Goal: Find specific page/section: Find specific page/section

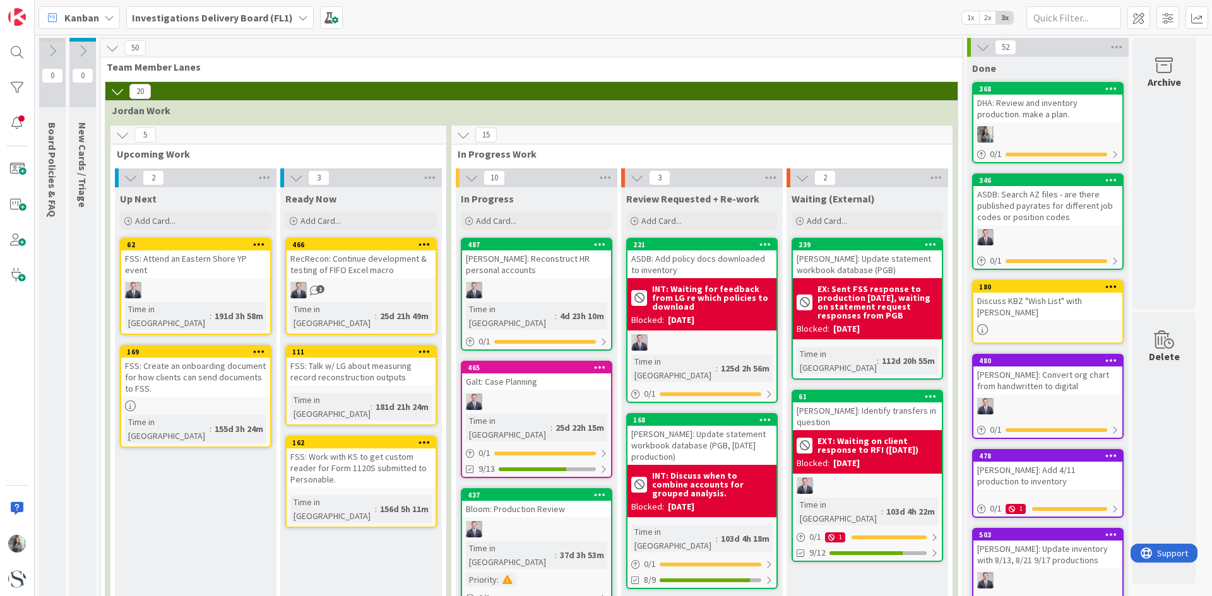
click at [236, 11] on b "Investigations Delivery Board (FL1)" at bounding box center [212, 17] width 161 height 13
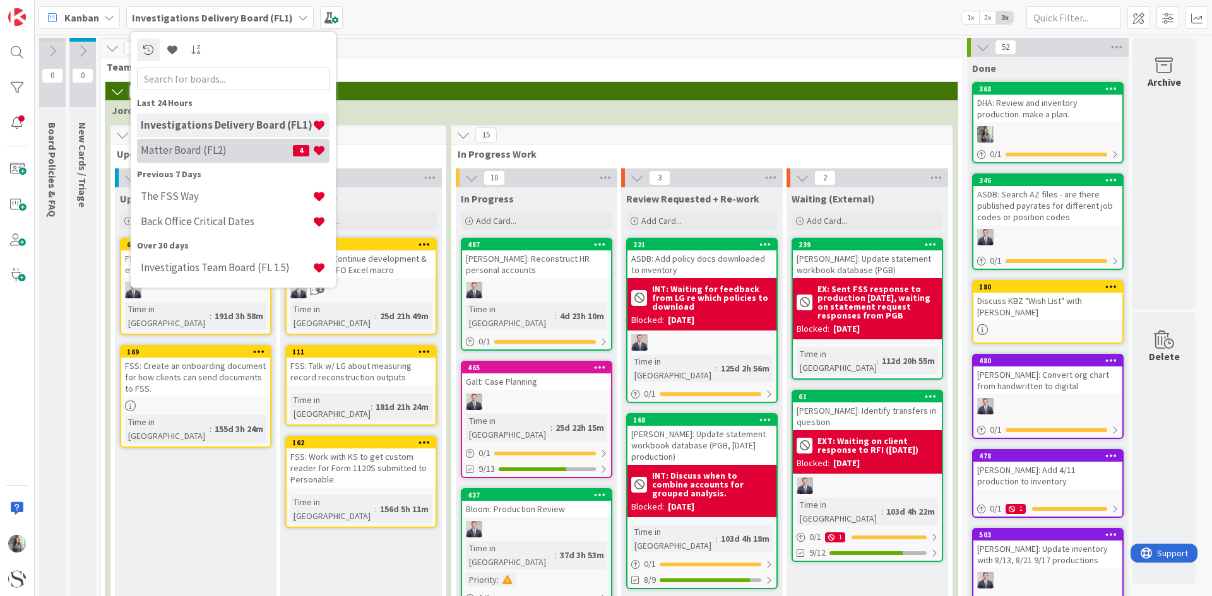
click at [157, 157] on div "Matter Board (FL2) 4" at bounding box center [233, 151] width 193 height 24
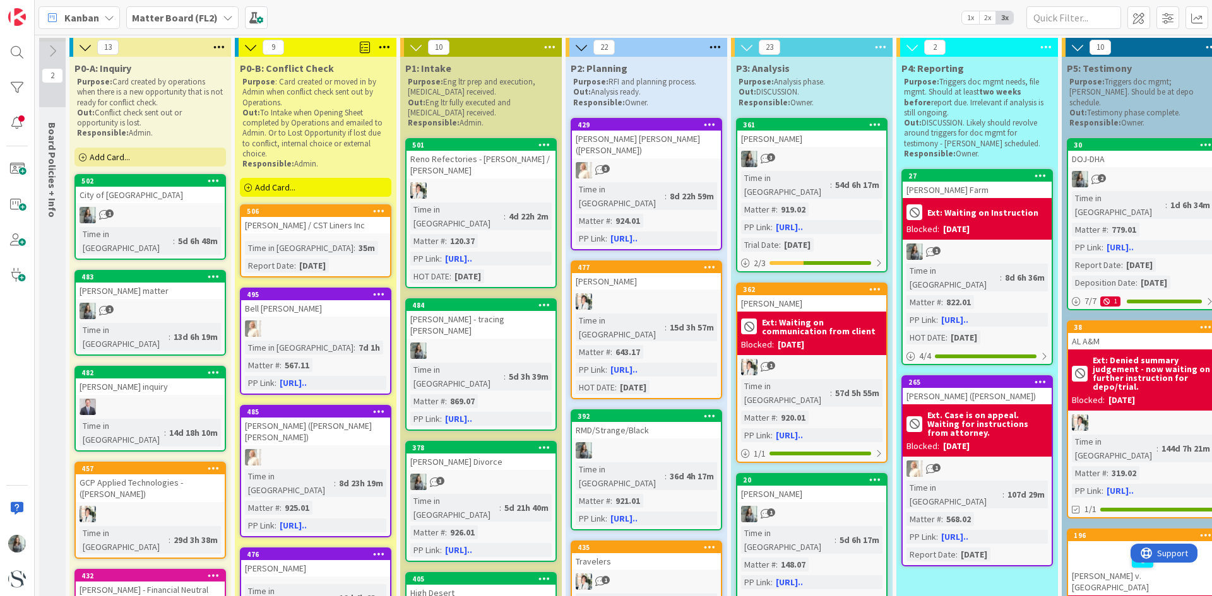
click at [326, 227] on div "[PERSON_NAME] / CST Liners Inc" at bounding box center [315, 225] width 149 height 16
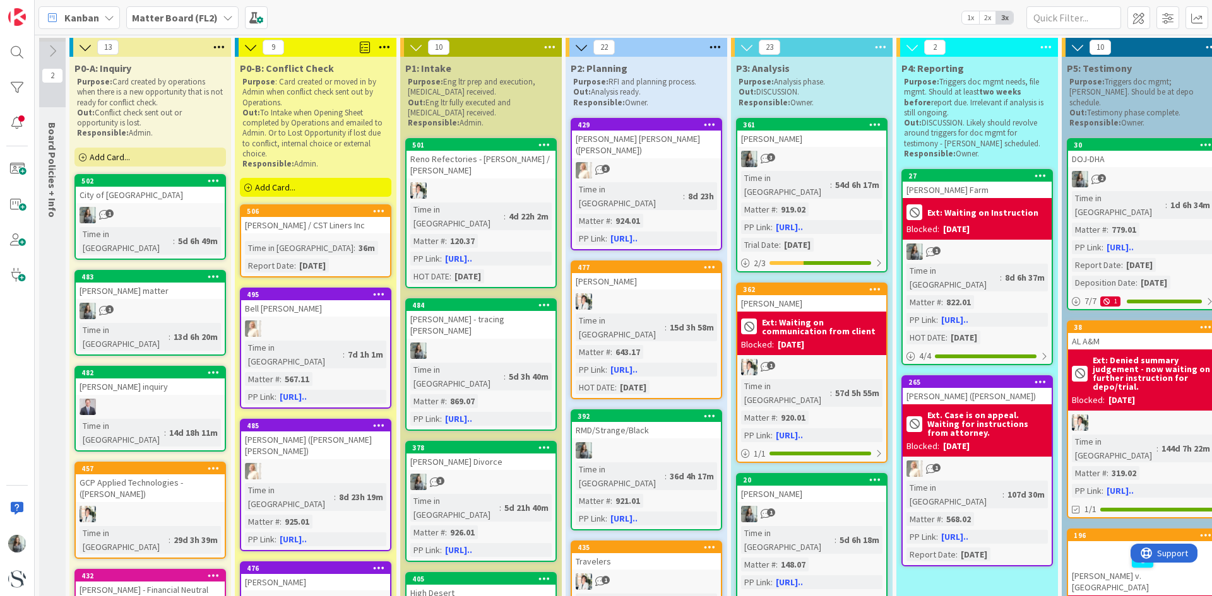
click at [280, 228] on div "[PERSON_NAME] / CST Liners Inc" at bounding box center [315, 225] width 149 height 16
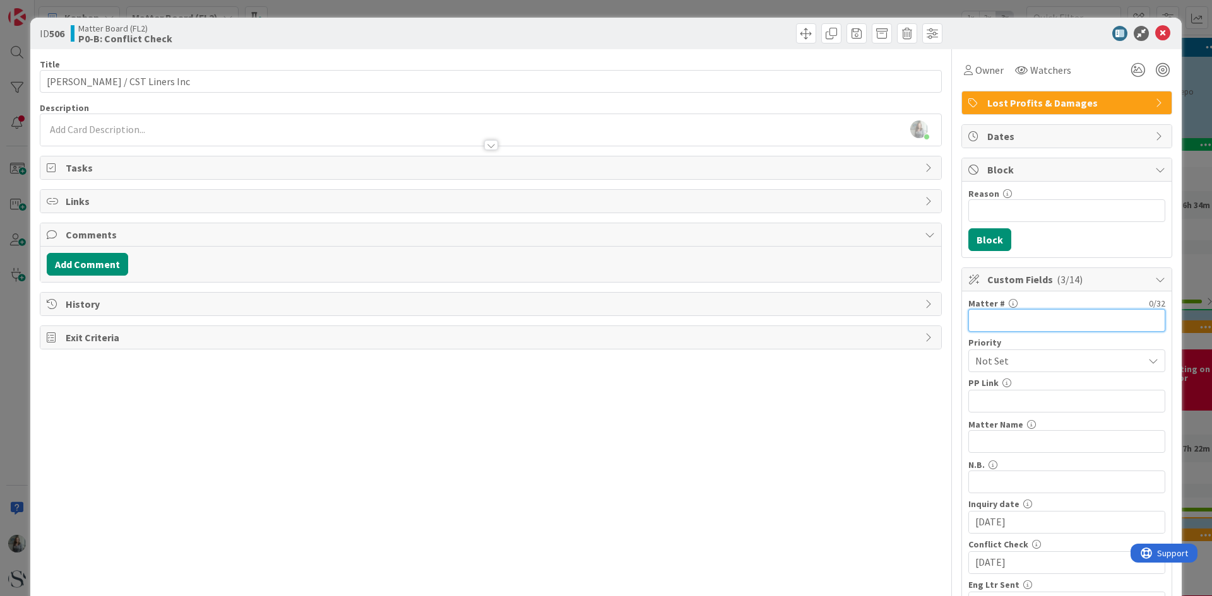
click at [992, 315] on input "text" at bounding box center [1066, 320] width 197 height 23
type input "928.01"
click at [982, 397] on input "text" at bounding box center [1066, 401] width 197 height 23
paste input "https://app.practicepanther.com/Project/Details/f731de4d-624b-4157-8aff-7e830fd…"
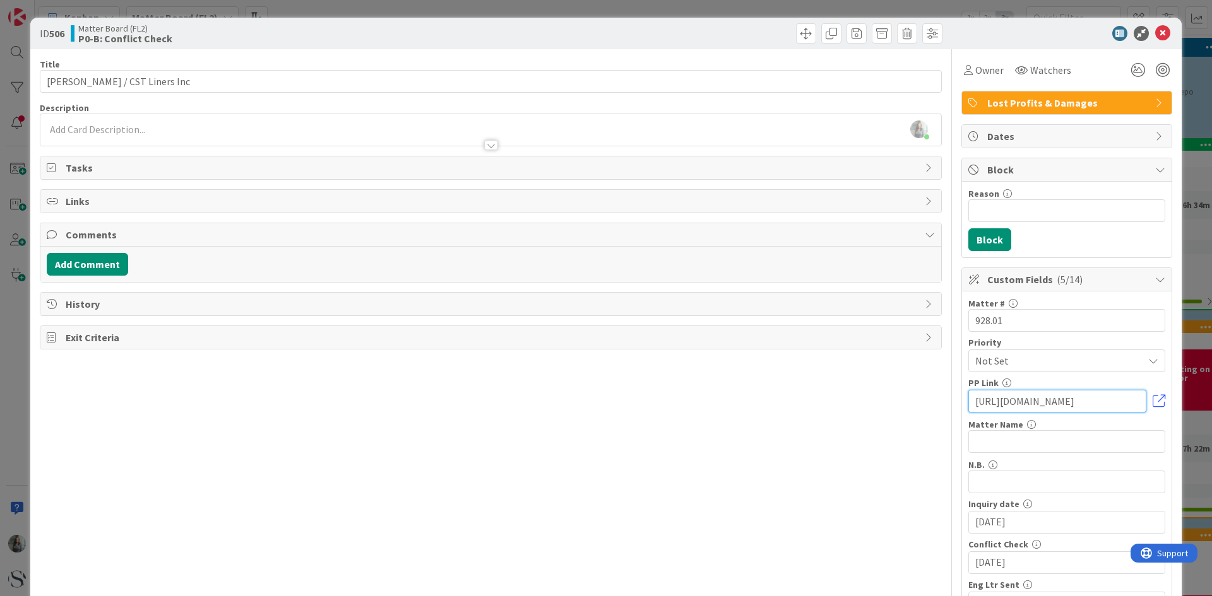
type input "https://app.practicepanther.com/Project/Details/f731de4d-624b-4157-8aff-7e830fd…"
paste input "Choi - Kyu Bong Choi and CST Lin"
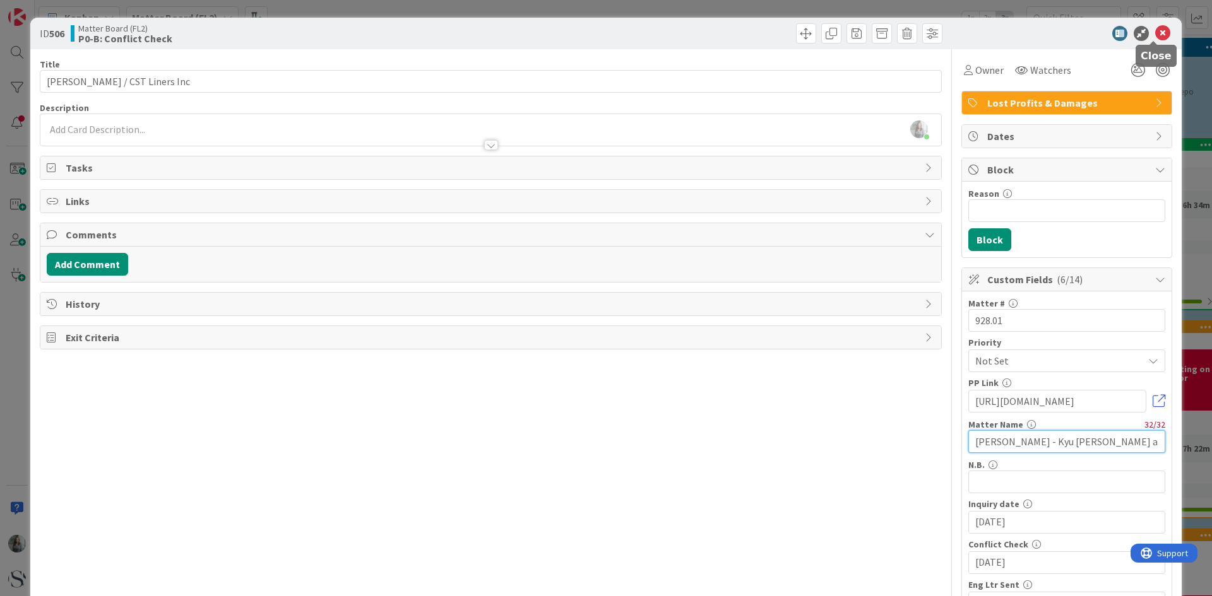
type input "Choi - Kyu Bong Choi and CST Lin"
click at [1156, 33] on icon at bounding box center [1162, 33] width 15 height 15
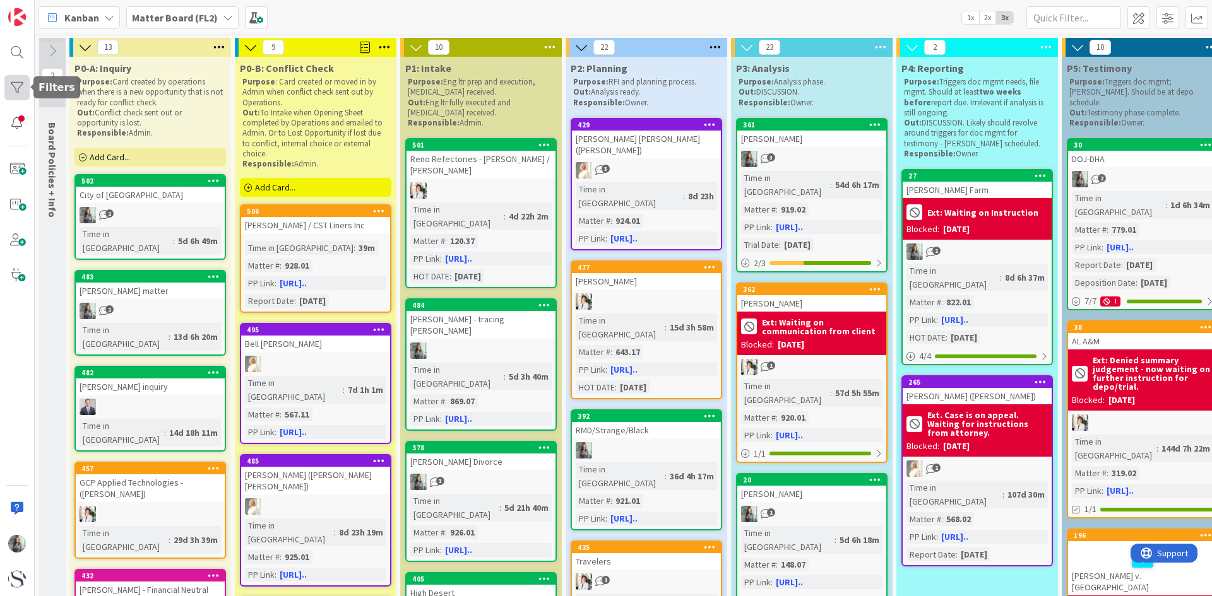
click at [25, 88] on div at bounding box center [16, 87] width 25 height 25
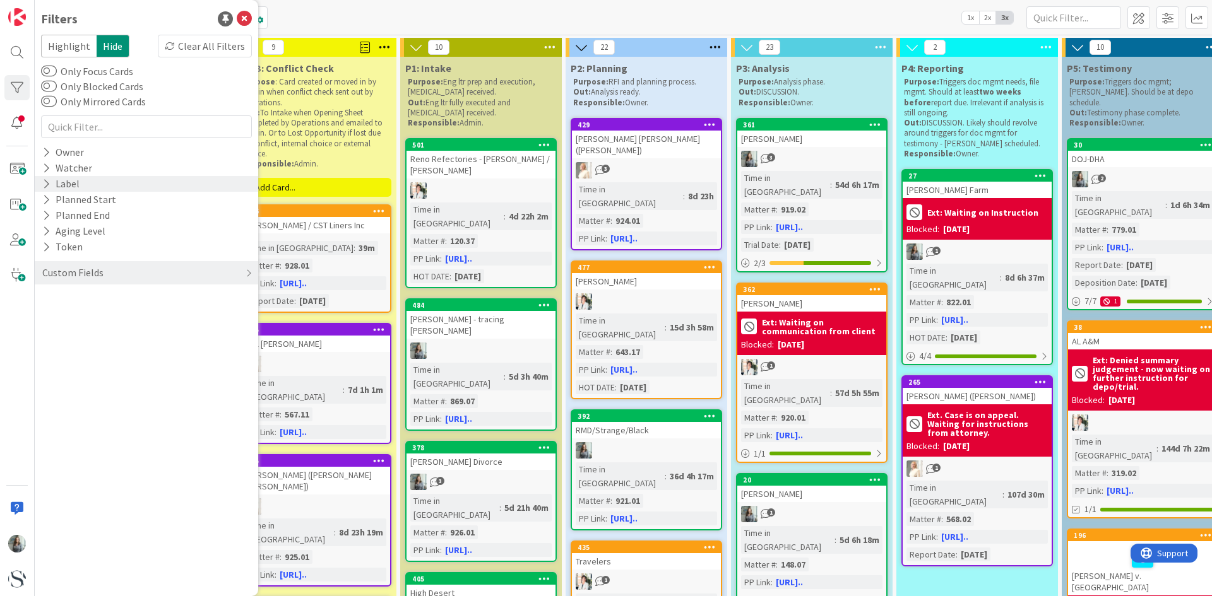
click at [49, 182] on icon at bounding box center [46, 184] width 8 height 11
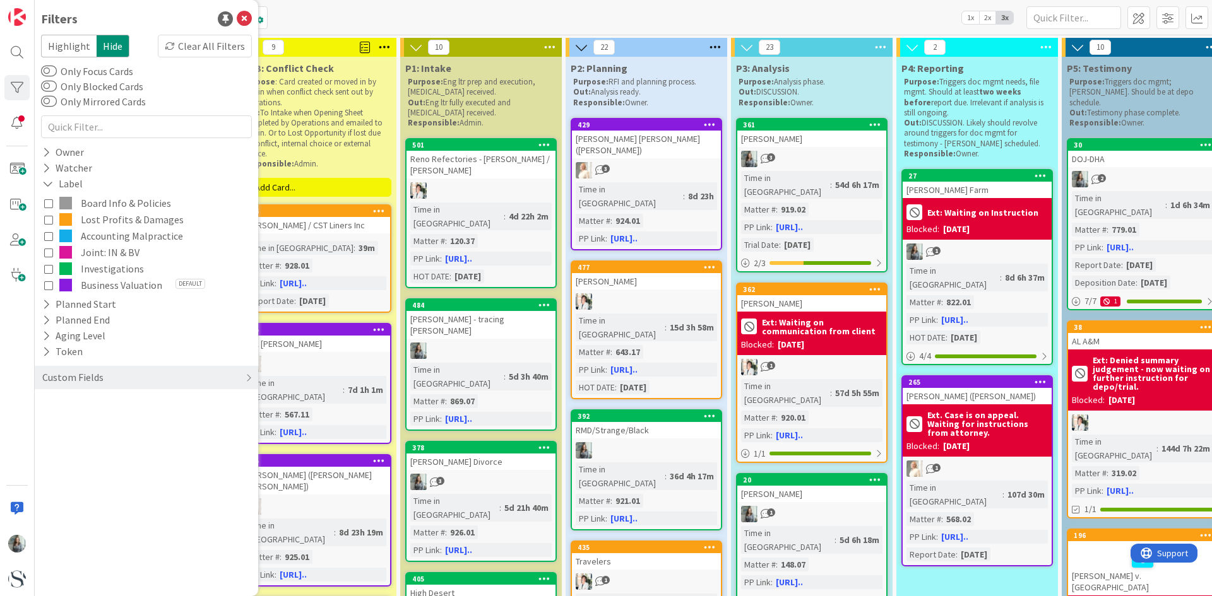
click at [48, 280] on button "Business Valuation Default" at bounding box center [146, 285] width 205 height 16
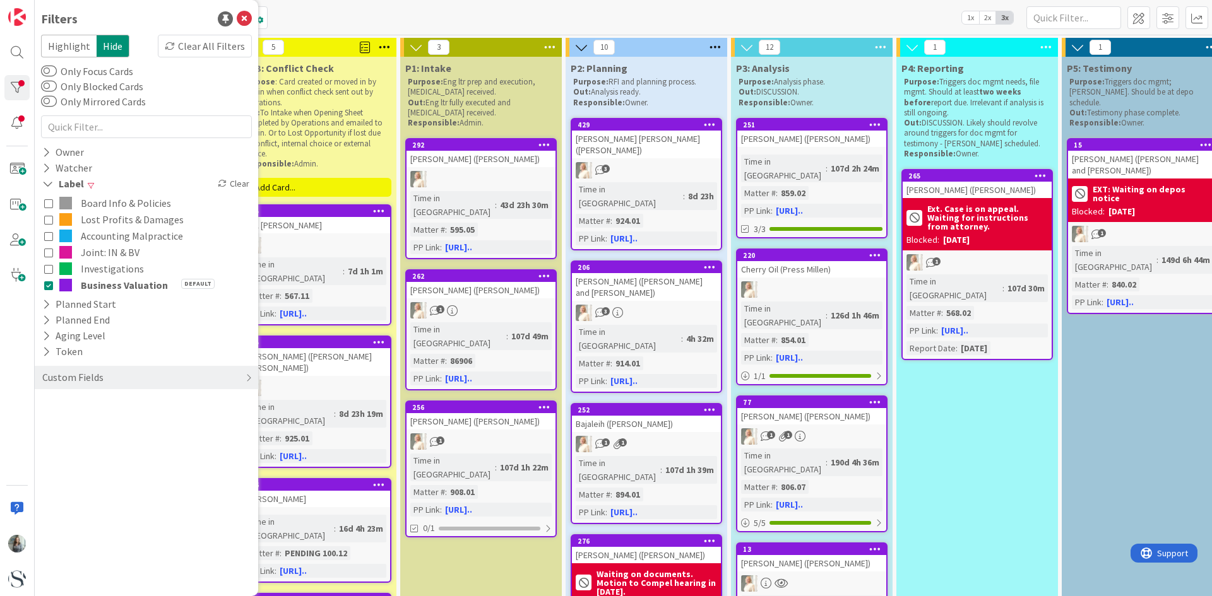
click at [50, 282] on icon at bounding box center [48, 285] width 9 height 9
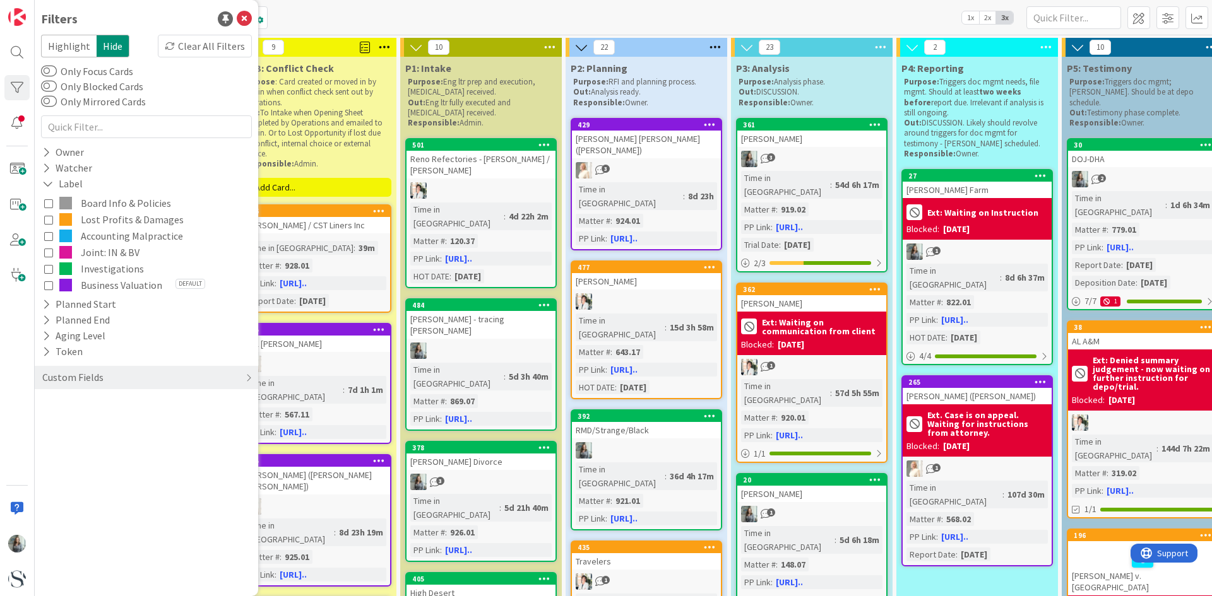
click at [48, 266] on icon at bounding box center [48, 268] width 9 height 9
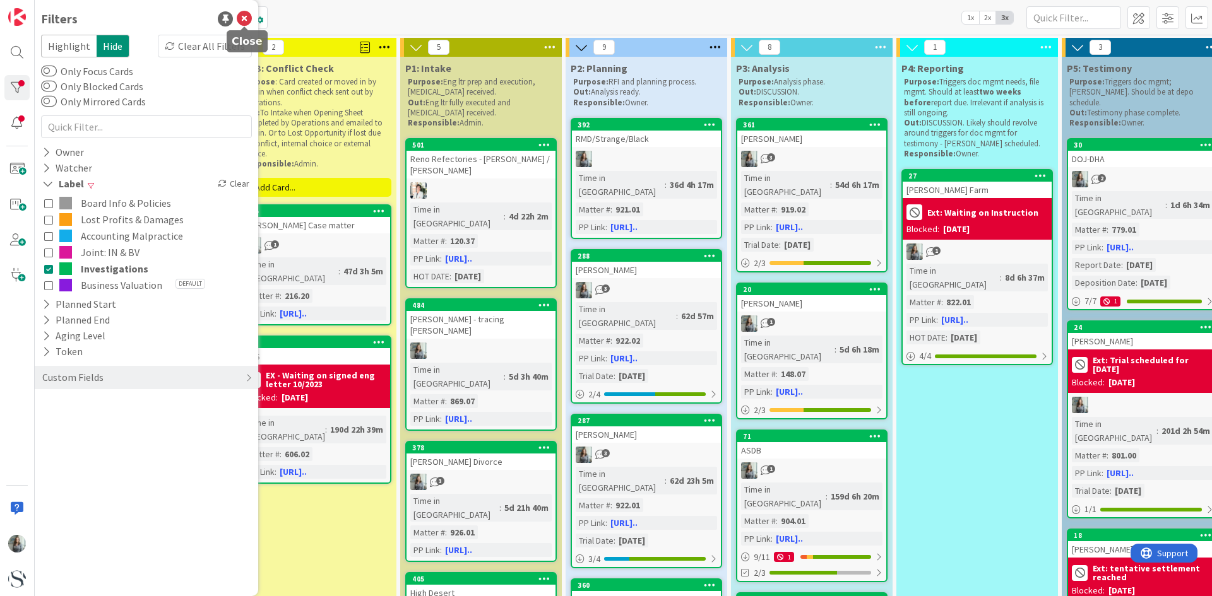
click at [239, 18] on icon at bounding box center [244, 18] width 15 height 15
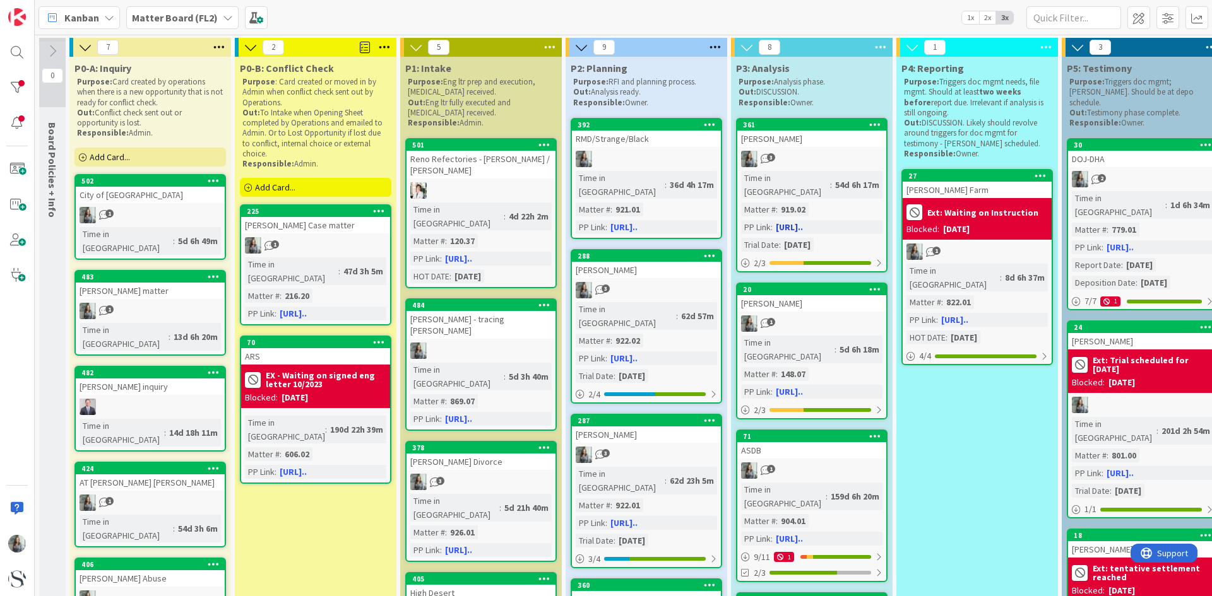
click at [843, 151] on div "3" at bounding box center [811, 159] width 149 height 16
